Goal: Book appointment/travel/reservation

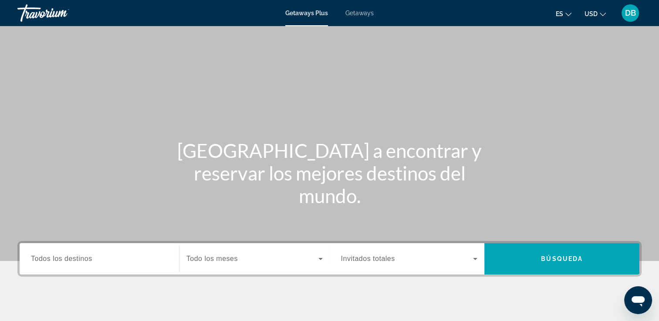
click at [362, 15] on span "Getaways" at bounding box center [359, 13] width 28 height 7
click at [111, 261] on input "Destination Todos los destinos" at bounding box center [99, 259] width 137 height 10
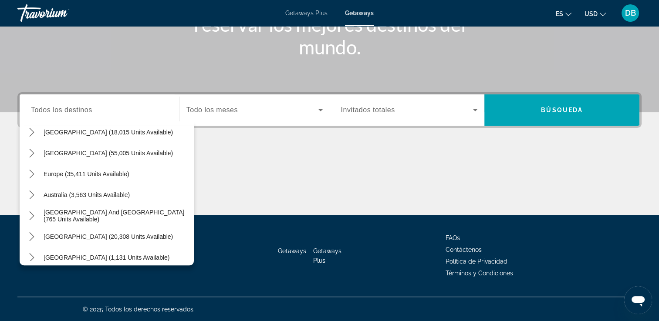
scroll to position [81, 0]
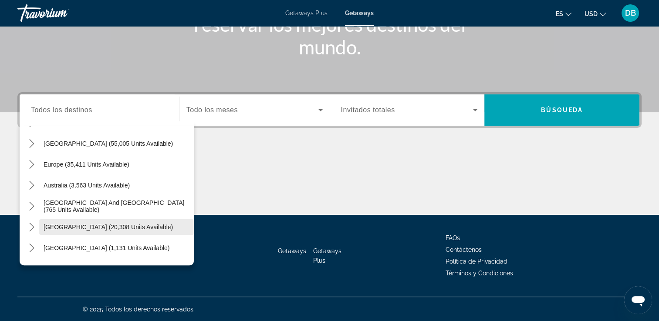
click at [111, 229] on span "[GEOGRAPHIC_DATA] (20,308 units available)" at bounding box center [108, 227] width 129 height 7
type input "**********"
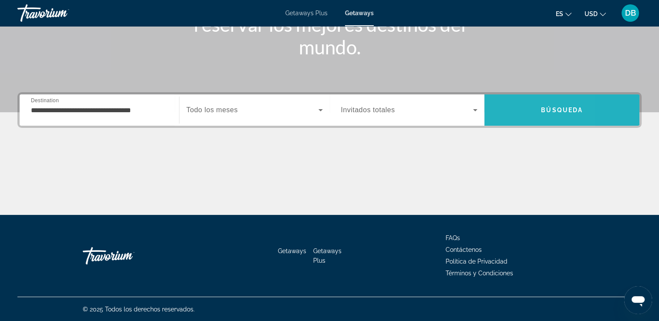
click at [507, 116] on span "Search" at bounding box center [561, 110] width 155 height 21
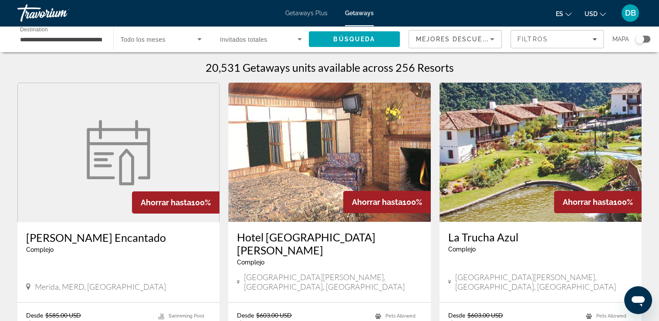
click at [78, 39] on input "**********" at bounding box center [61, 39] width 82 height 10
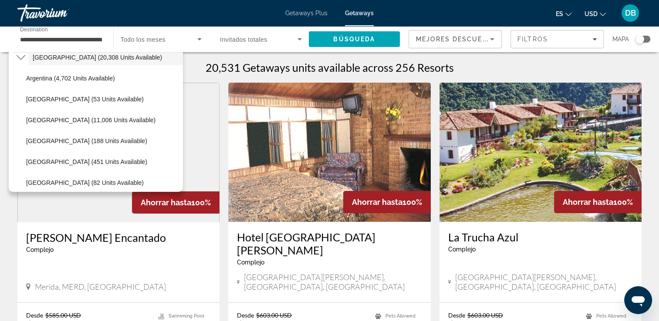
scroll to position [179, 0]
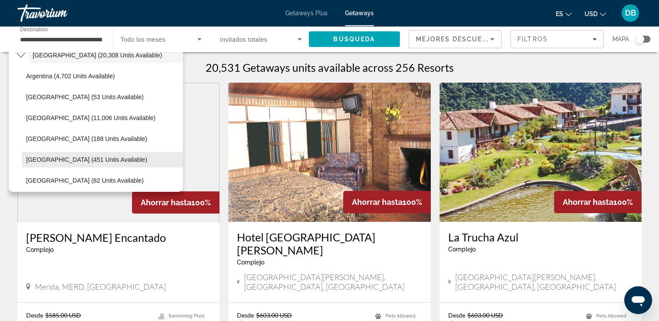
click at [90, 156] on span "[GEOGRAPHIC_DATA] (451 units available)" at bounding box center [86, 159] width 121 height 7
type input "**********"
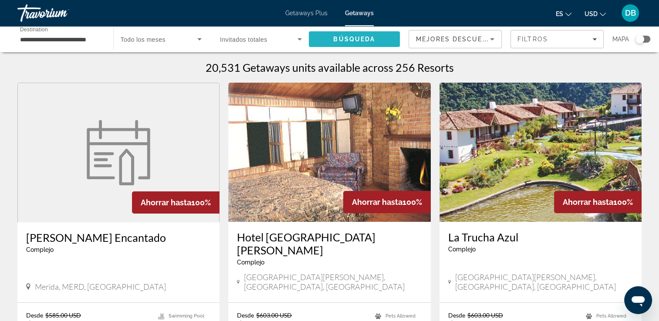
click at [364, 34] on span "Search" at bounding box center [354, 39] width 91 height 21
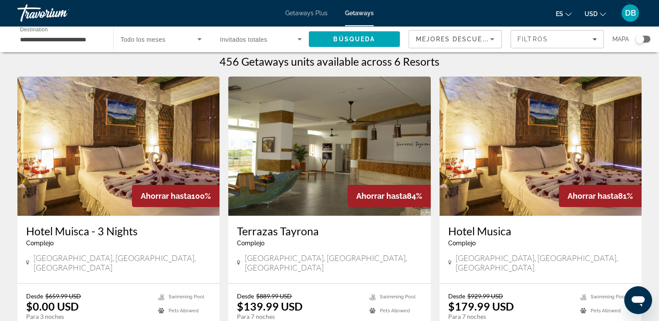
scroll to position [8, 0]
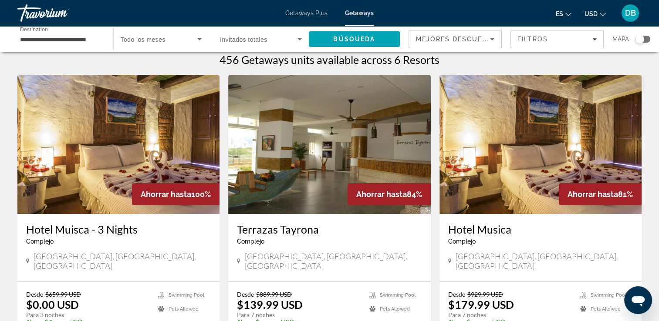
click at [472, 205] on img "Main content" at bounding box center [540, 144] width 202 height 139
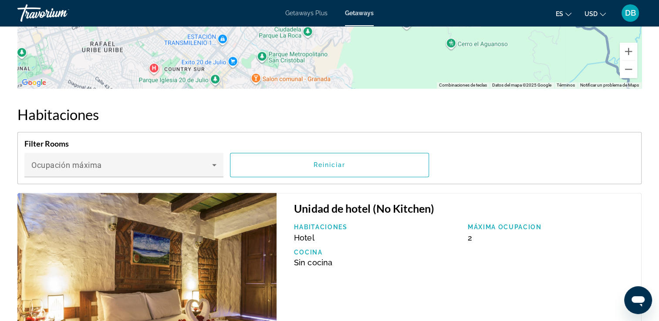
scroll to position [1349, 0]
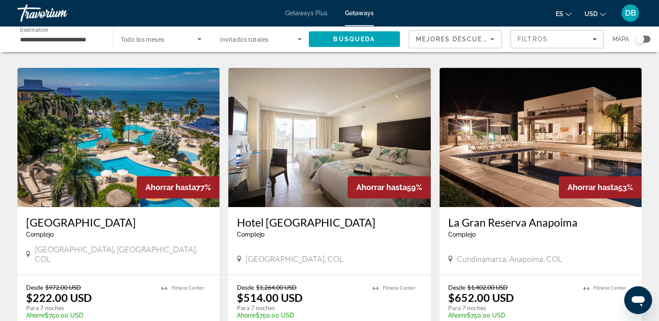
scroll to position [323, 0]
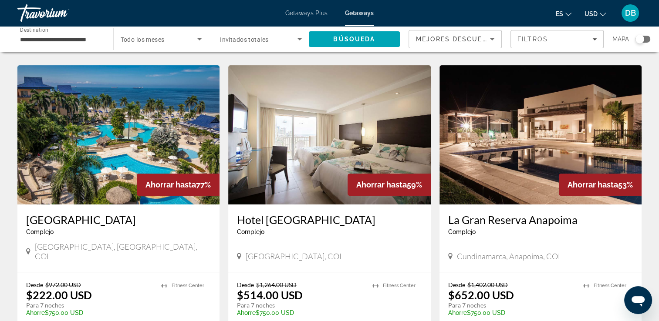
click at [83, 213] on h3 "[GEOGRAPHIC_DATA]" at bounding box center [118, 219] width 185 height 13
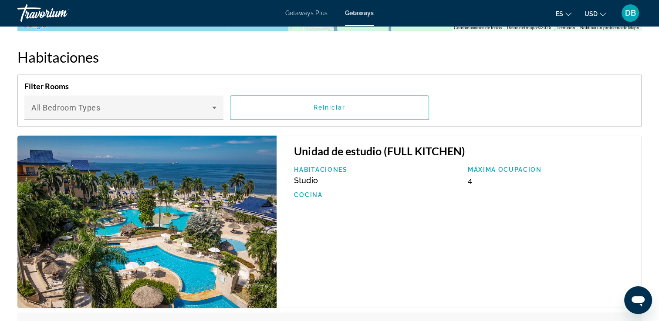
scroll to position [1334, 0]
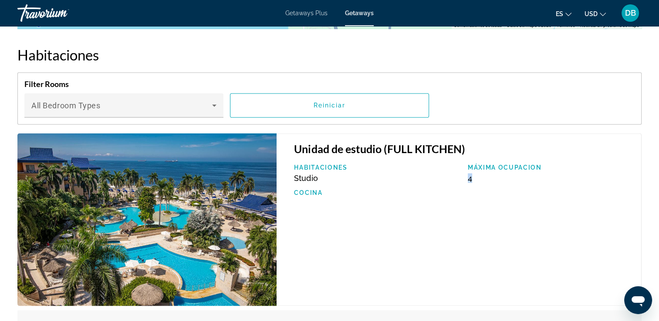
drag, startPoint x: 477, startPoint y: 177, endPoint x: 467, endPoint y: 179, distance: 10.7
click at [467, 179] on div "Máxima ocupacion 4" at bounding box center [549, 173] width 173 height 19
drag, startPoint x: 467, startPoint y: 179, endPoint x: 529, endPoint y: 222, distance: 75.8
click at [529, 222] on div "Unidad de estudio (FULL KITCHEN) Habitaciones Studio Máxima ocupacion 4 Cocina" at bounding box center [458, 219] width 365 height 173
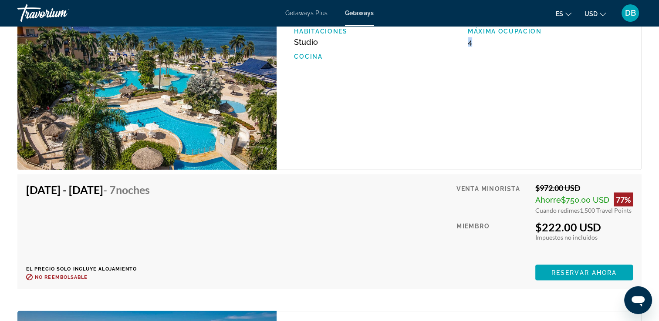
scroll to position [1468, 0]
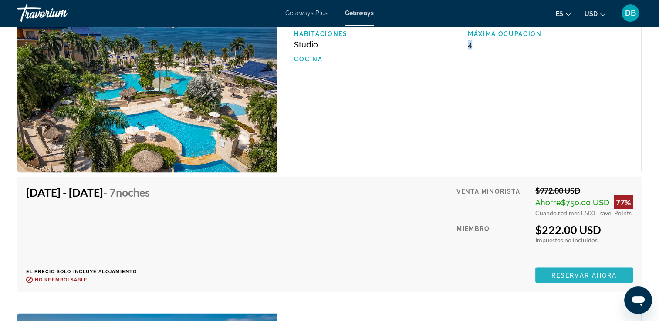
click at [579, 274] on span "Reservar ahora" at bounding box center [583, 275] width 65 height 7
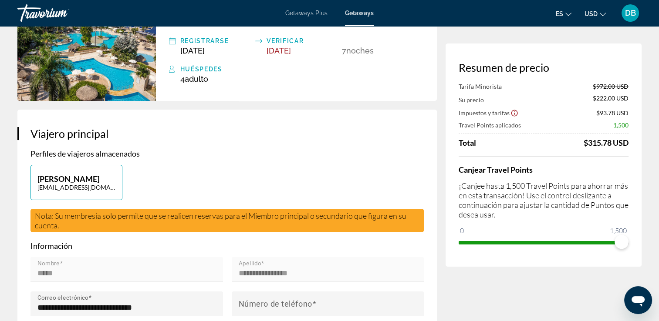
scroll to position [78, 0]
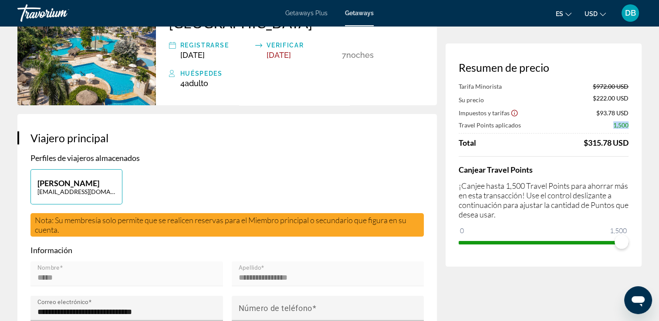
drag, startPoint x: 608, startPoint y: 125, endPoint x: 634, endPoint y: 131, distance: 26.8
click at [634, 131] on div "Resumen de precio Tarifa Minorista $972.00 USD Su precio $222.00 USD Impuestos …" at bounding box center [543, 155] width 196 height 223
drag, startPoint x: 596, startPoint y: 99, endPoint x: 627, endPoint y: 101, distance: 30.1
click at [627, 101] on span "$222.00 USD" at bounding box center [611, 99] width 36 height 10
drag, startPoint x: 609, startPoint y: 125, endPoint x: 630, endPoint y: 127, distance: 21.4
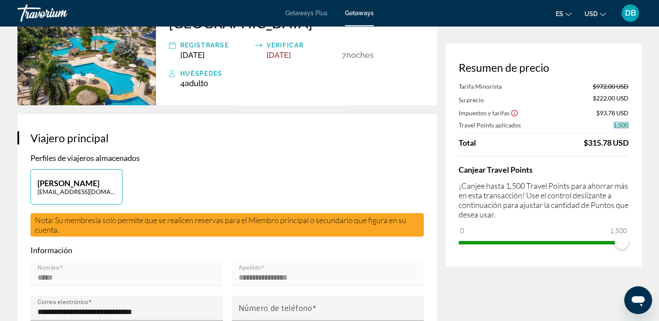
click at [630, 127] on div "Resumen de precio Tarifa Minorista $972.00 USD Su precio $222.00 USD Impuestos …" at bounding box center [543, 155] width 196 height 223
